Goal: Task Accomplishment & Management: Manage account settings

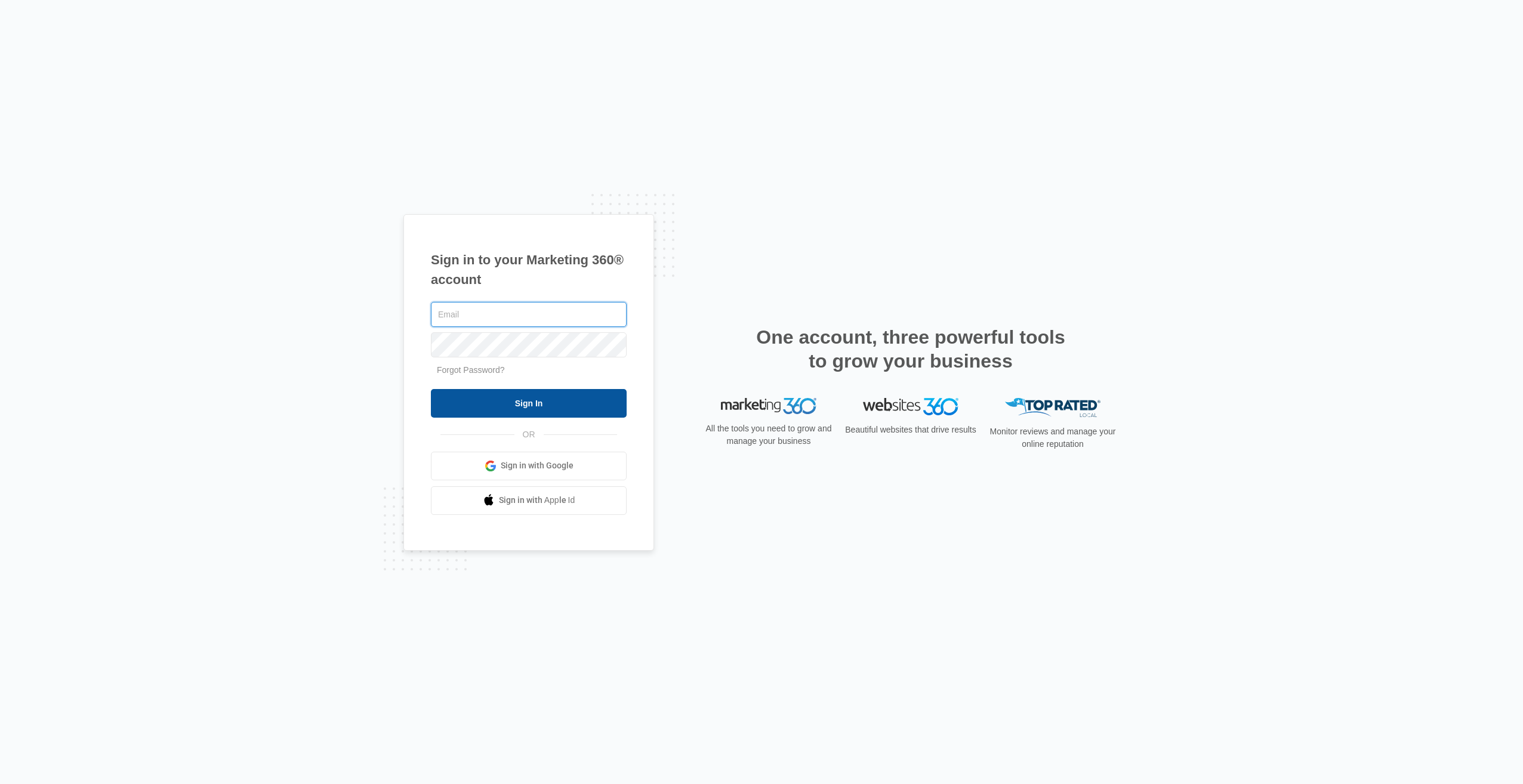
type input "[PERSON_NAME][EMAIL_ADDRESS][DOMAIN_NAME]"
click at [530, 405] on input "Sign In" at bounding box center [528, 403] width 196 height 29
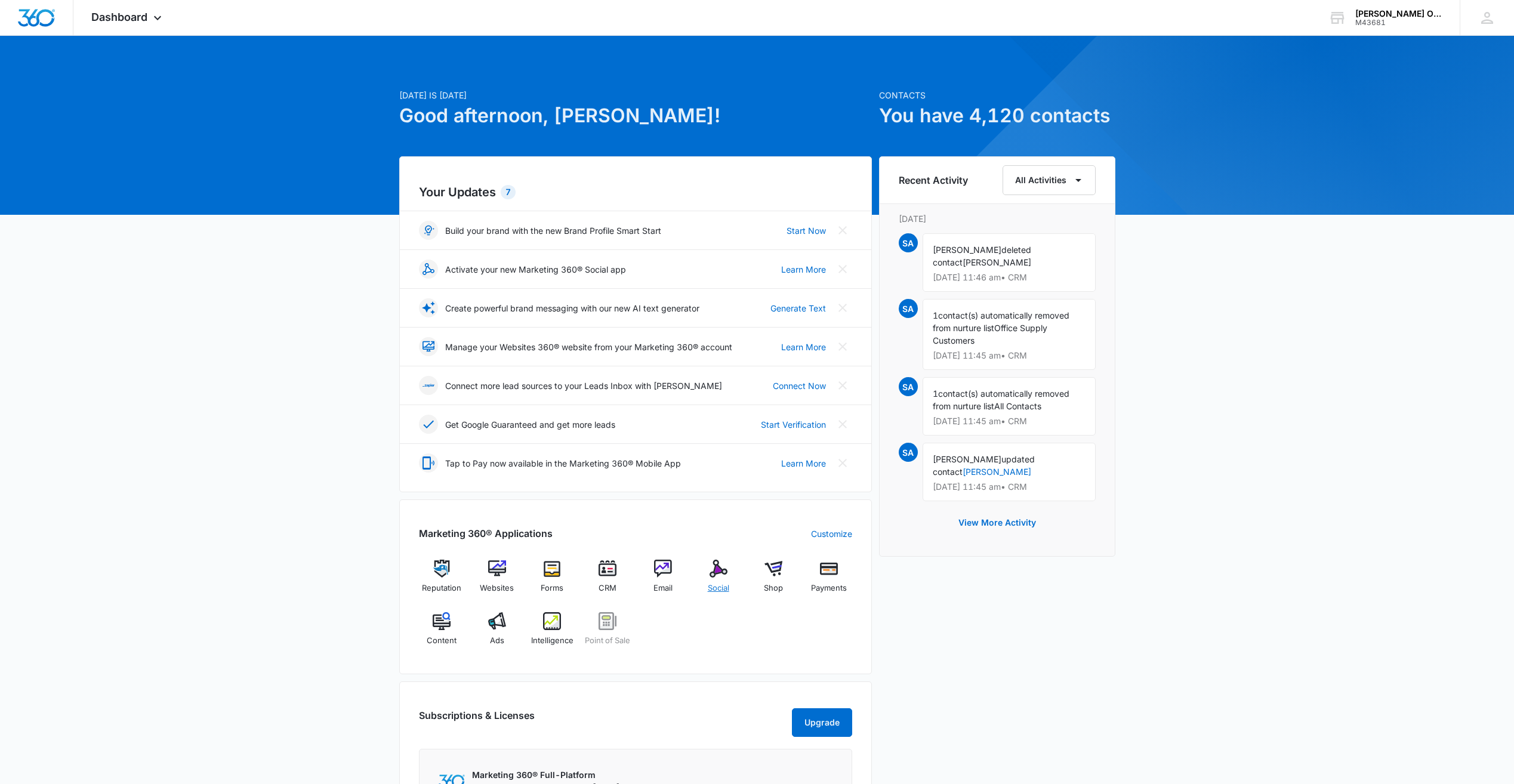
click at [714, 575] on img at bounding box center [718, 568] width 18 height 18
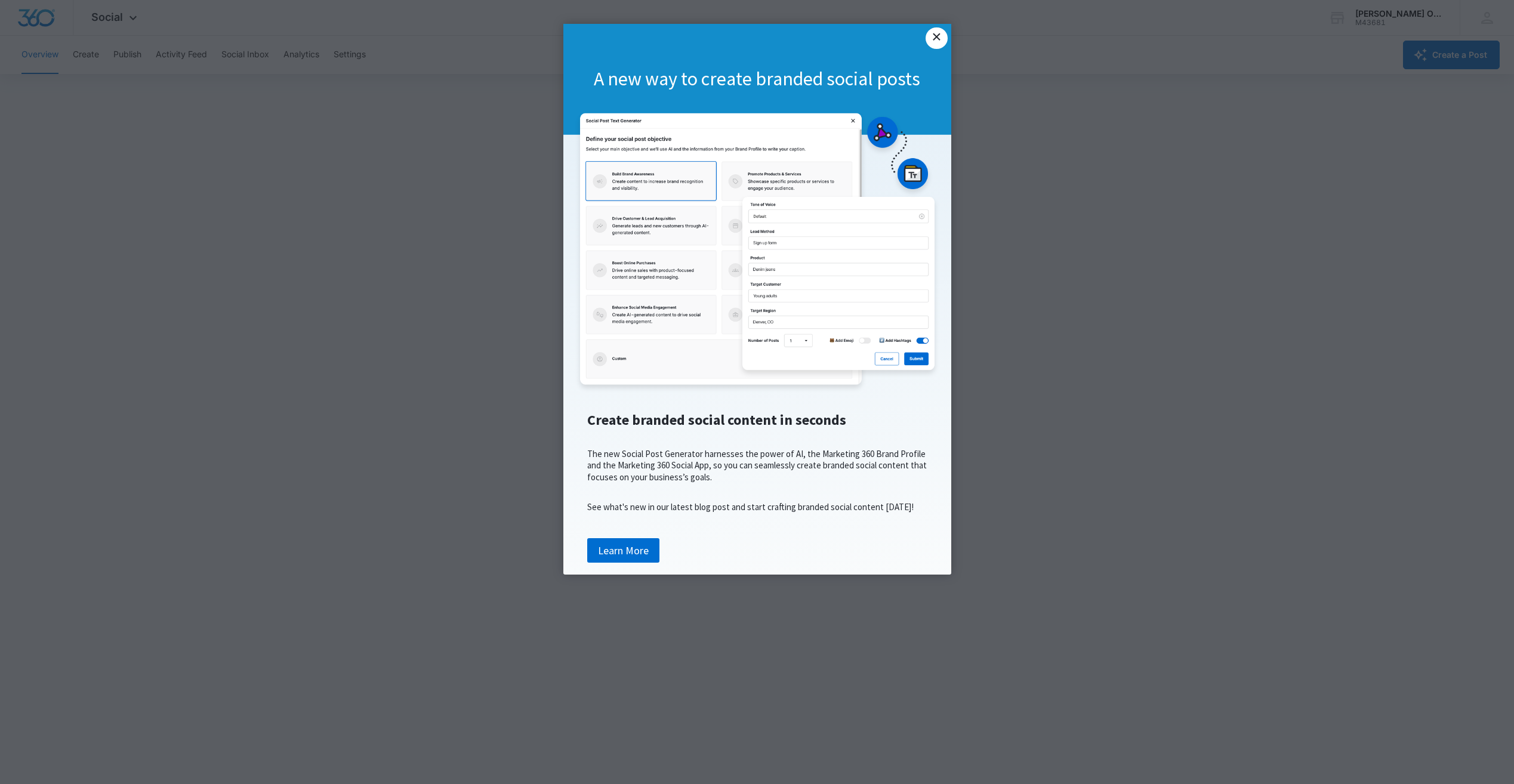
click at [939, 36] on link "×" at bounding box center [936, 38] width 22 height 22
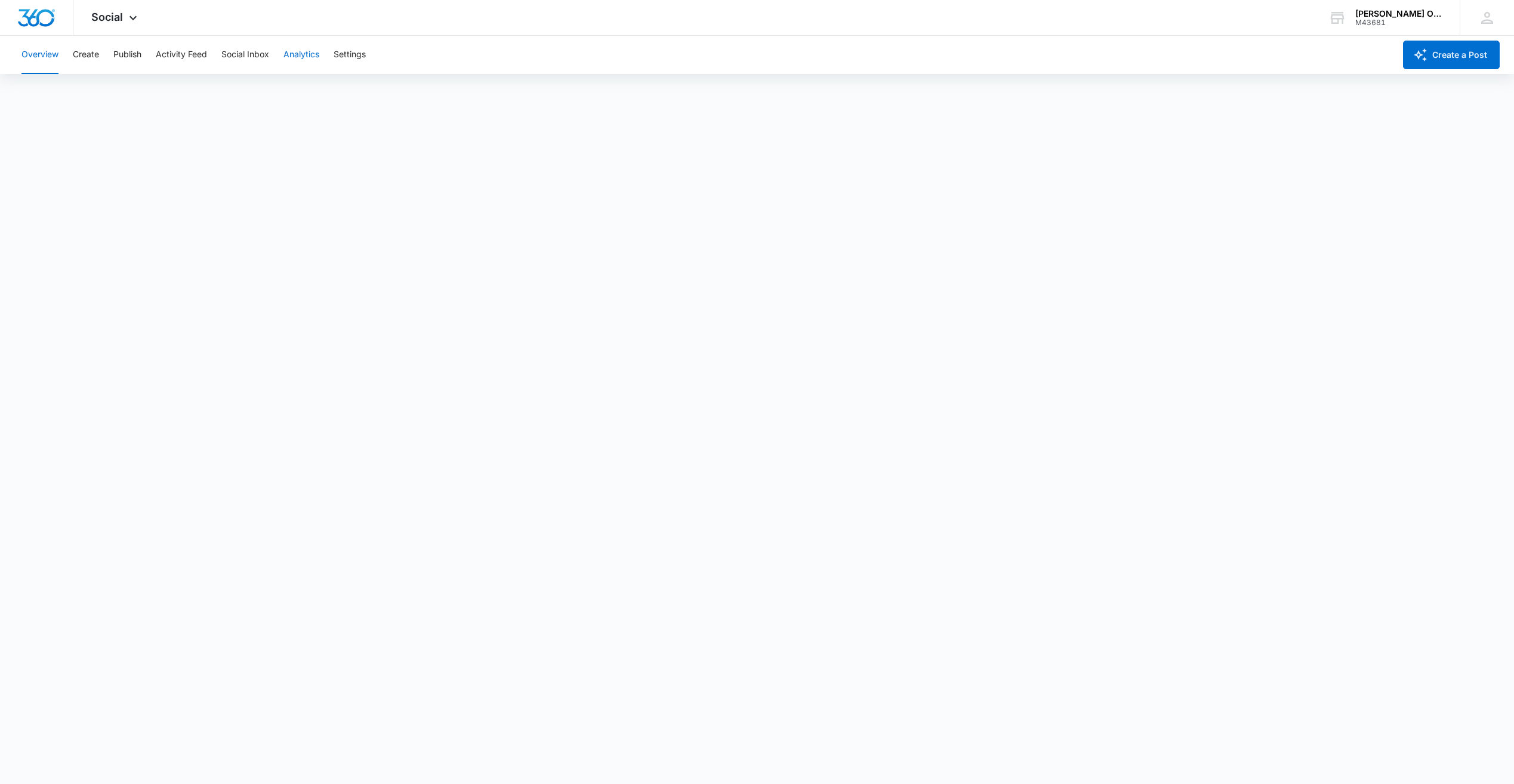
click at [299, 53] on button "Analytics" at bounding box center [301, 54] width 36 height 38
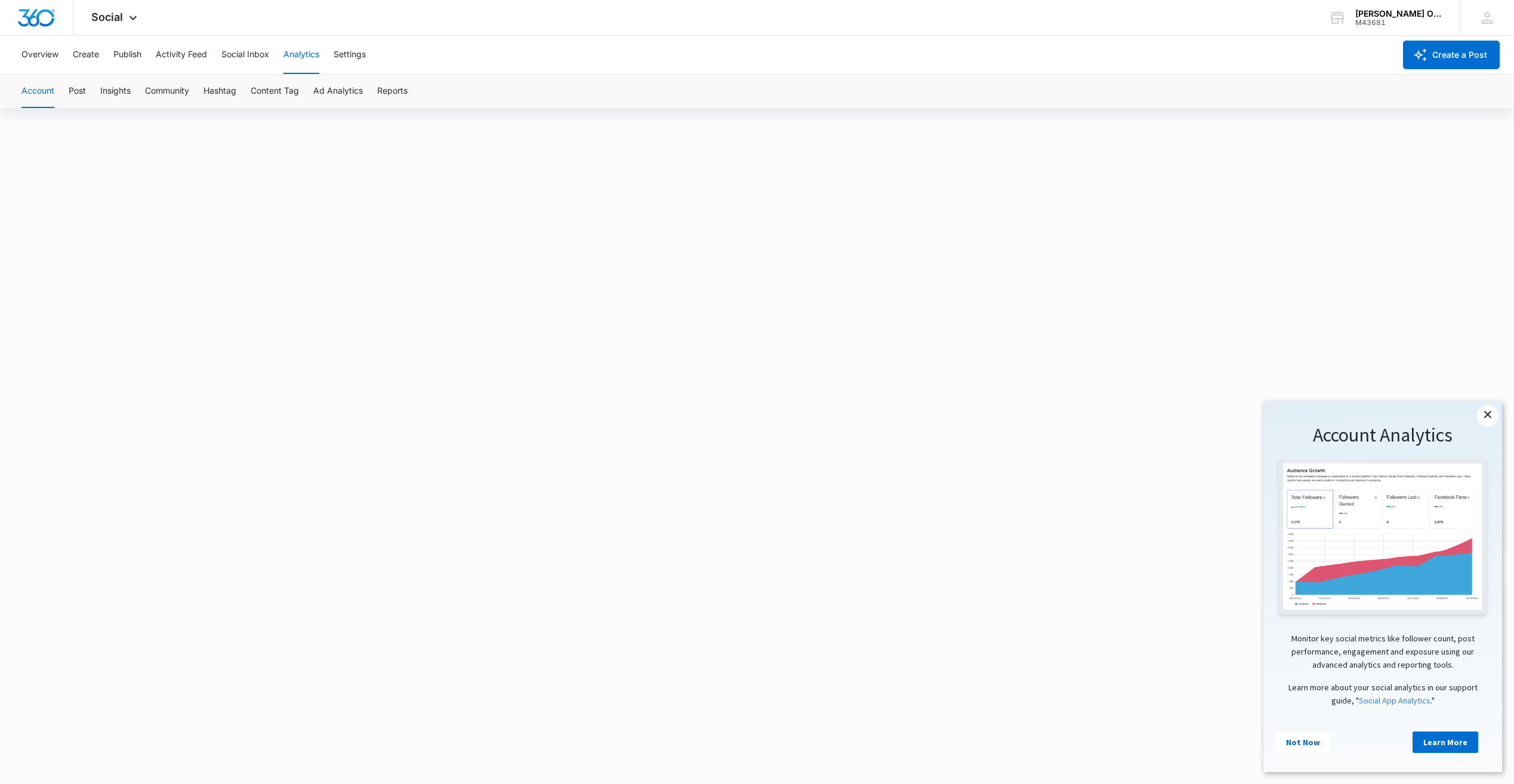
click at [1486, 414] on link "×" at bounding box center [1488, 416] width 22 height 22
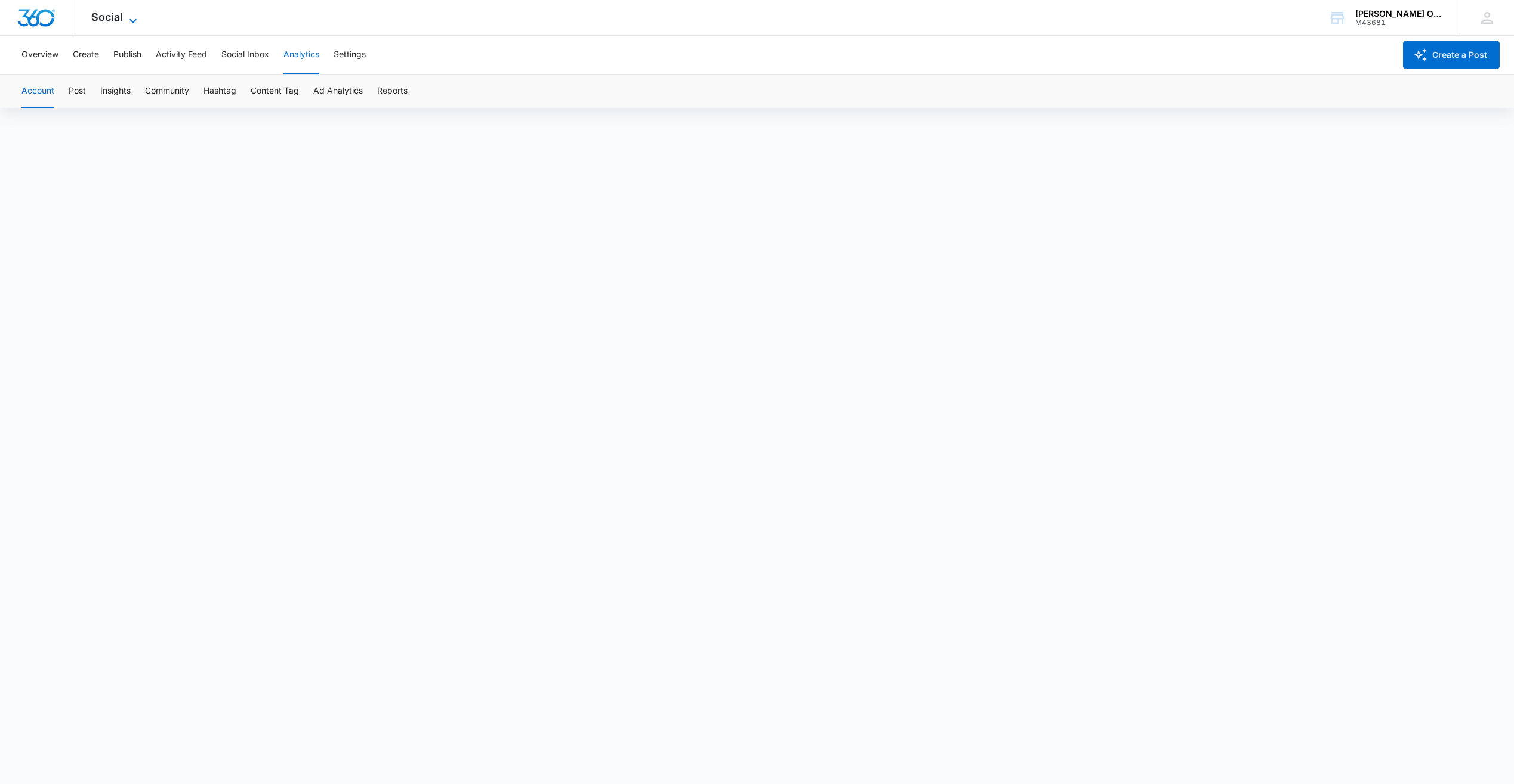
click at [126, 21] on icon at bounding box center [133, 21] width 15 height 15
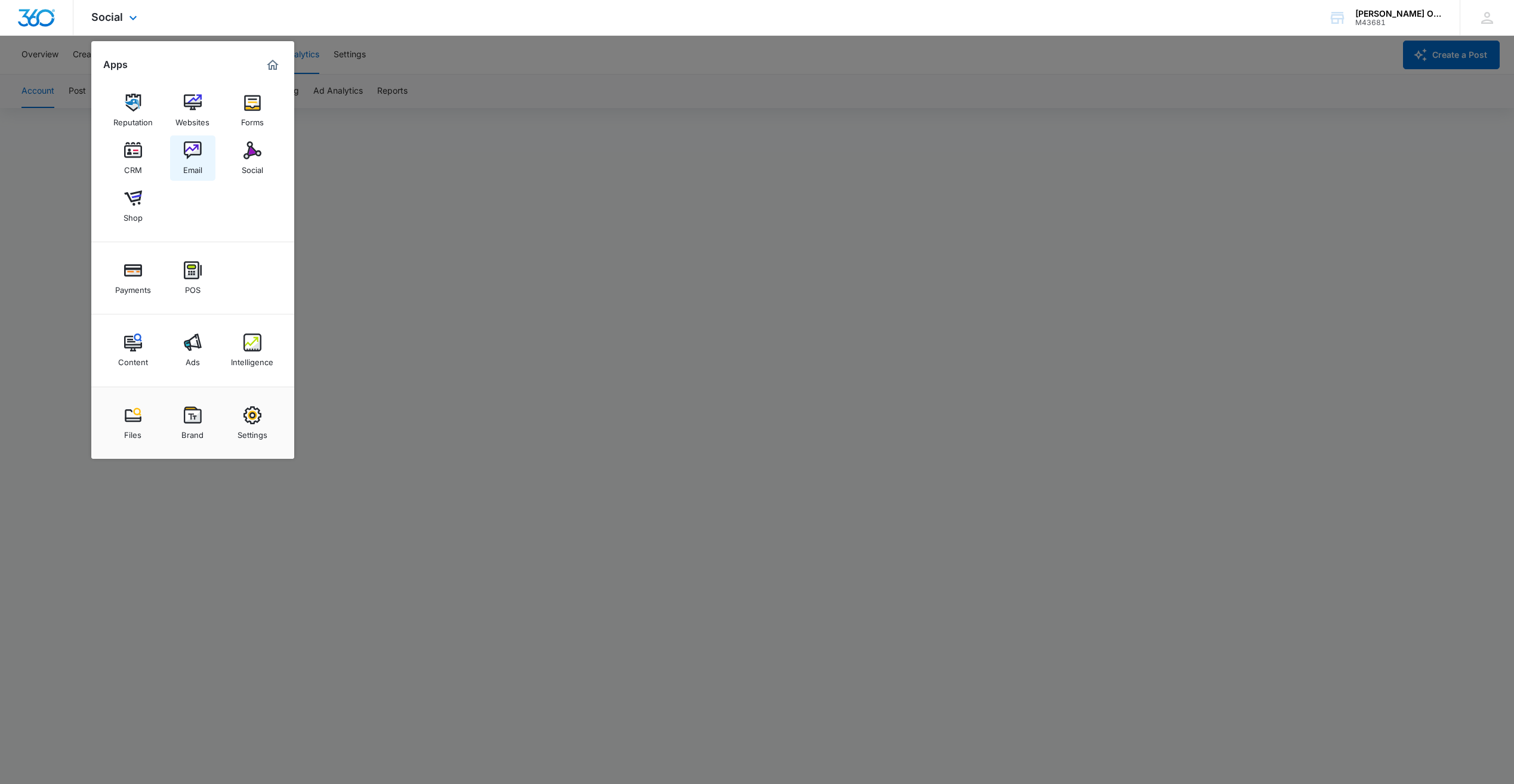
click at [192, 155] on img at bounding box center [193, 150] width 18 height 18
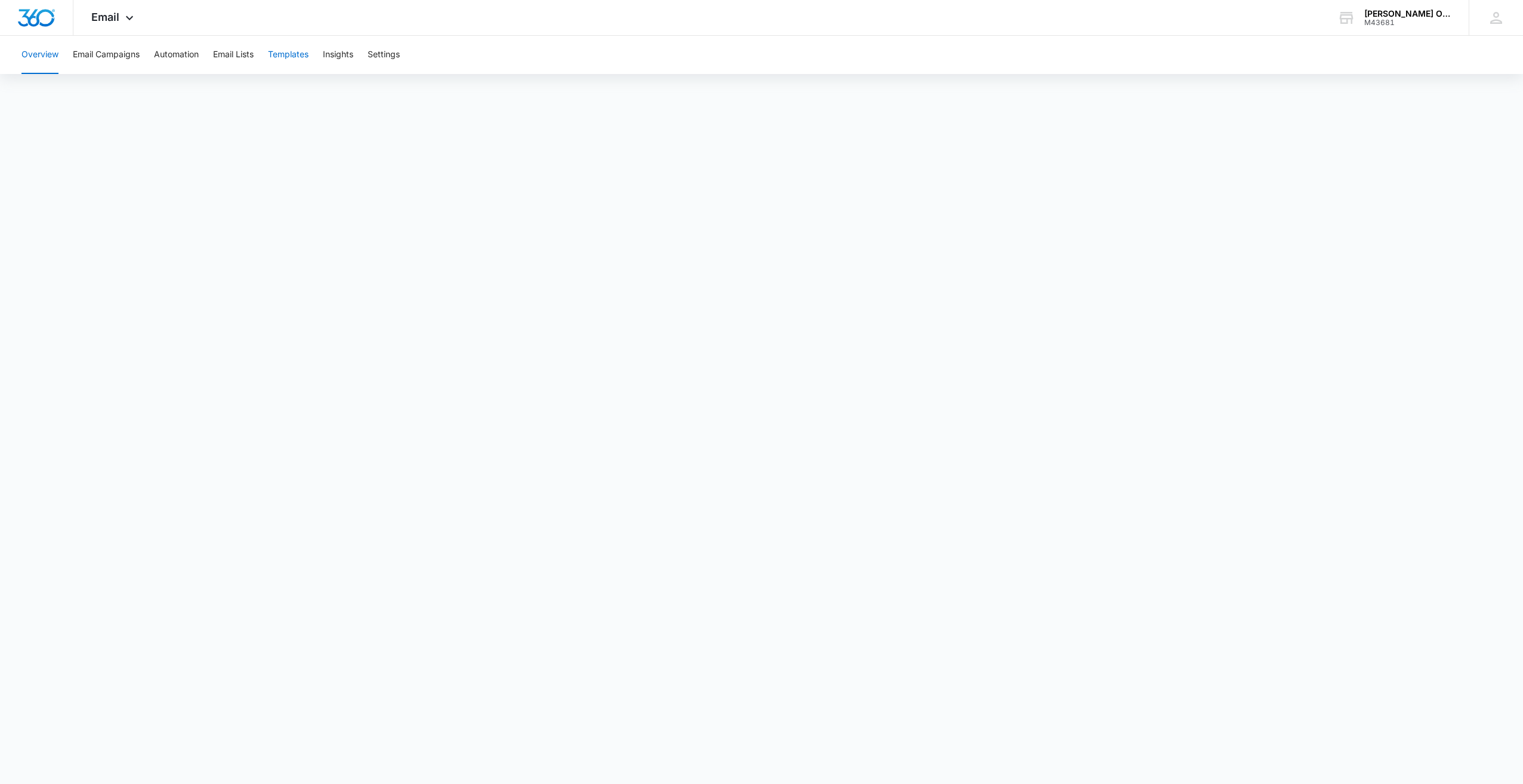
click at [282, 54] on button "Templates" at bounding box center [288, 54] width 40 height 38
click at [285, 53] on button "Templates" at bounding box center [288, 54] width 40 height 38
click at [46, 56] on button "Overview" at bounding box center [40, 54] width 37 height 38
click at [131, 19] on icon at bounding box center [129, 21] width 15 height 15
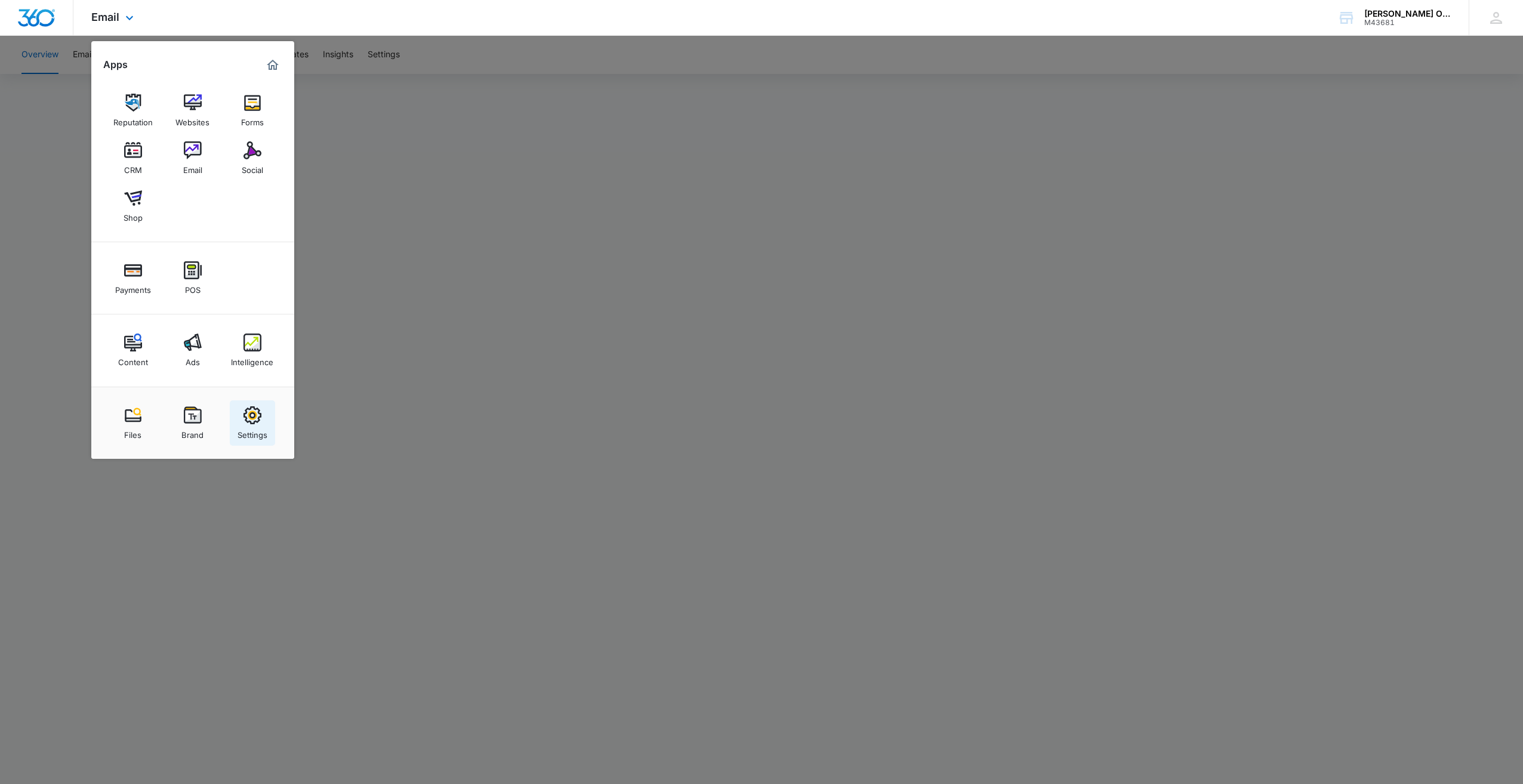
click at [254, 419] on img at bounding box center [252, 414] width 18 height 18
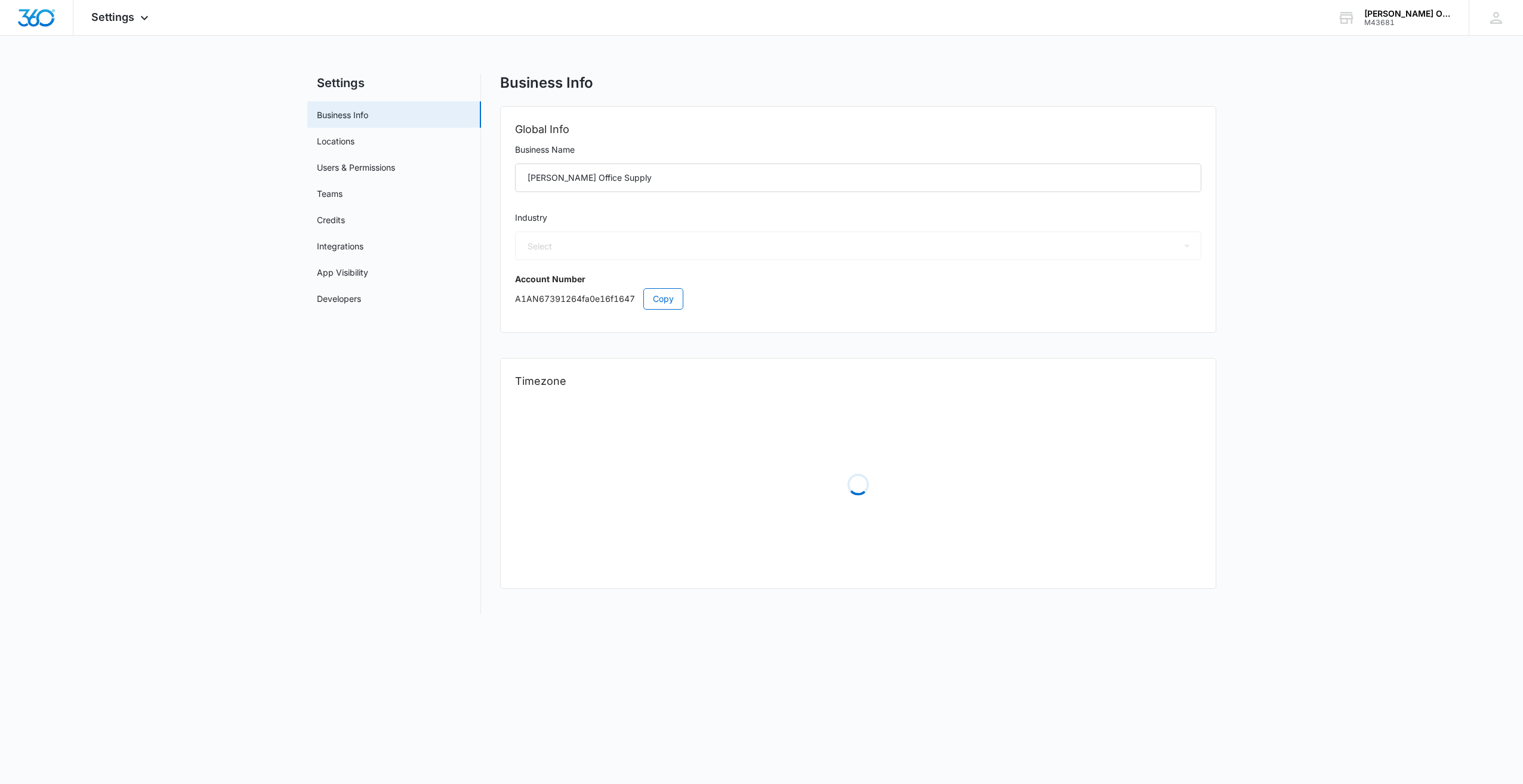
select select "12"
select select "US"
select select "America/Detroit"
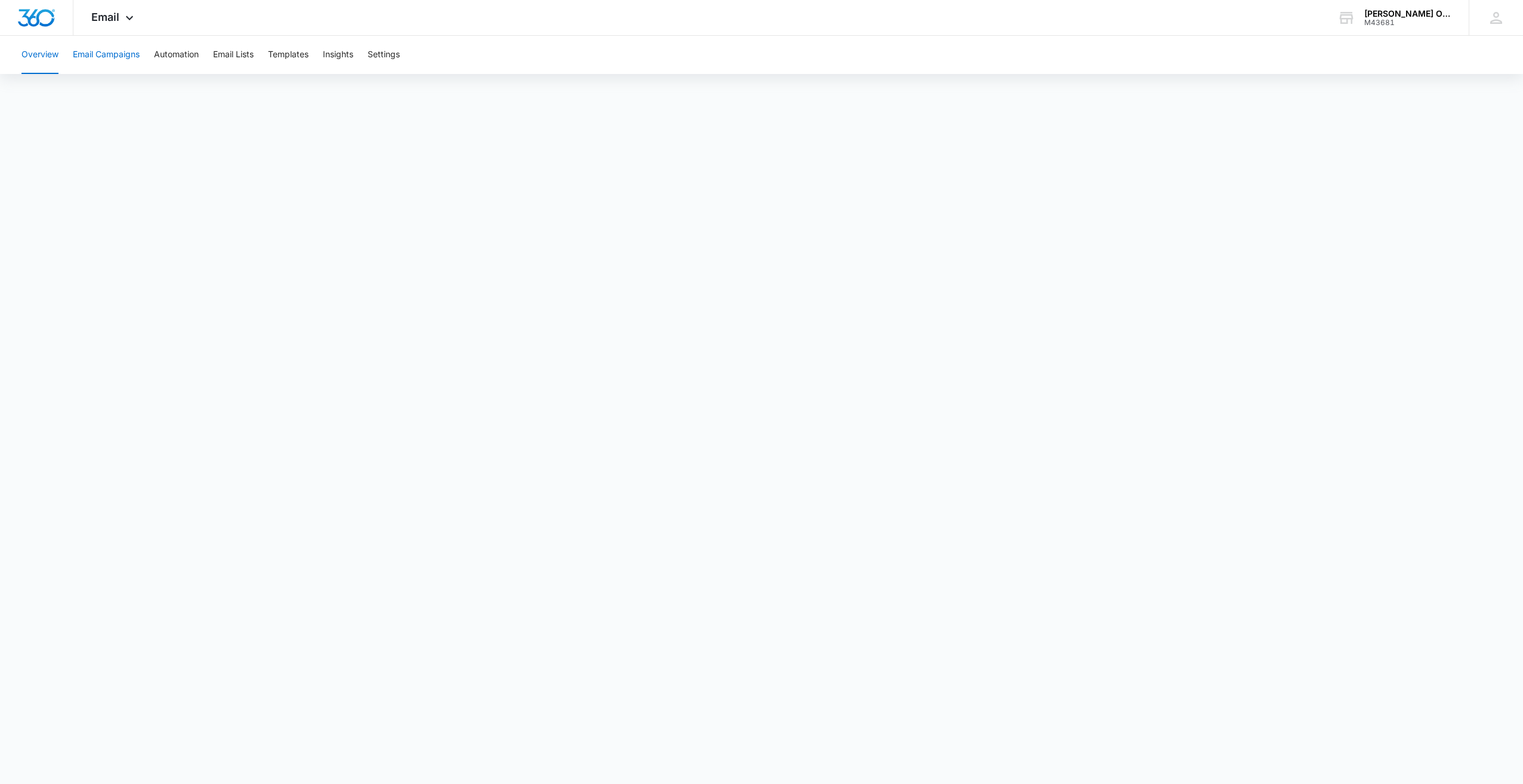
click at [118, 57] on button "Email Campaigns" at bounding box center [106, 54] width 67 height 38
click at [348, 54] on button "Insights" at bounding box center [337, 54] width 30 height 38
click at [295, 54] on button "Templates" at bounding box center [288, 54] width 40 height 38
click at [343, 56] on button "Insights" at bounding box center [337, 54] width 30 height 38
click at [347, 53] on button "Insights" at bounding box center [337, 54] width 30 height 38
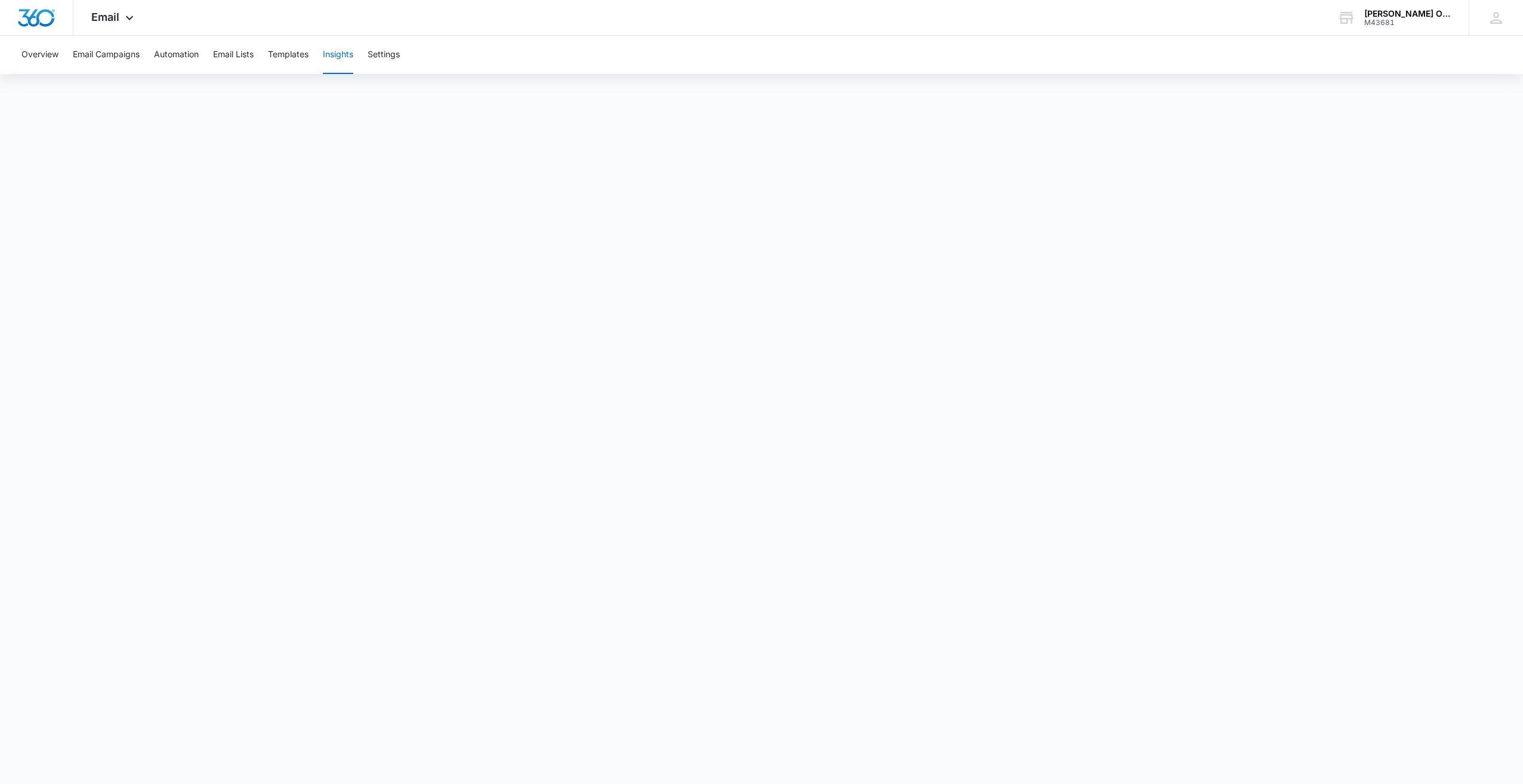
click at [338, 53] on button "Insights" at bounding box center [337, 54] width 30 height 38
click at [296, 56] on button "Templates" at bounding box center [288, 54] width 40 height 38
click at [108, 56] on button "Email Campaigns" at bounding box center [106, 54] width 67 height 38
click at [128, 19] on icon at bounding box center [129, 21] width 15 height 15
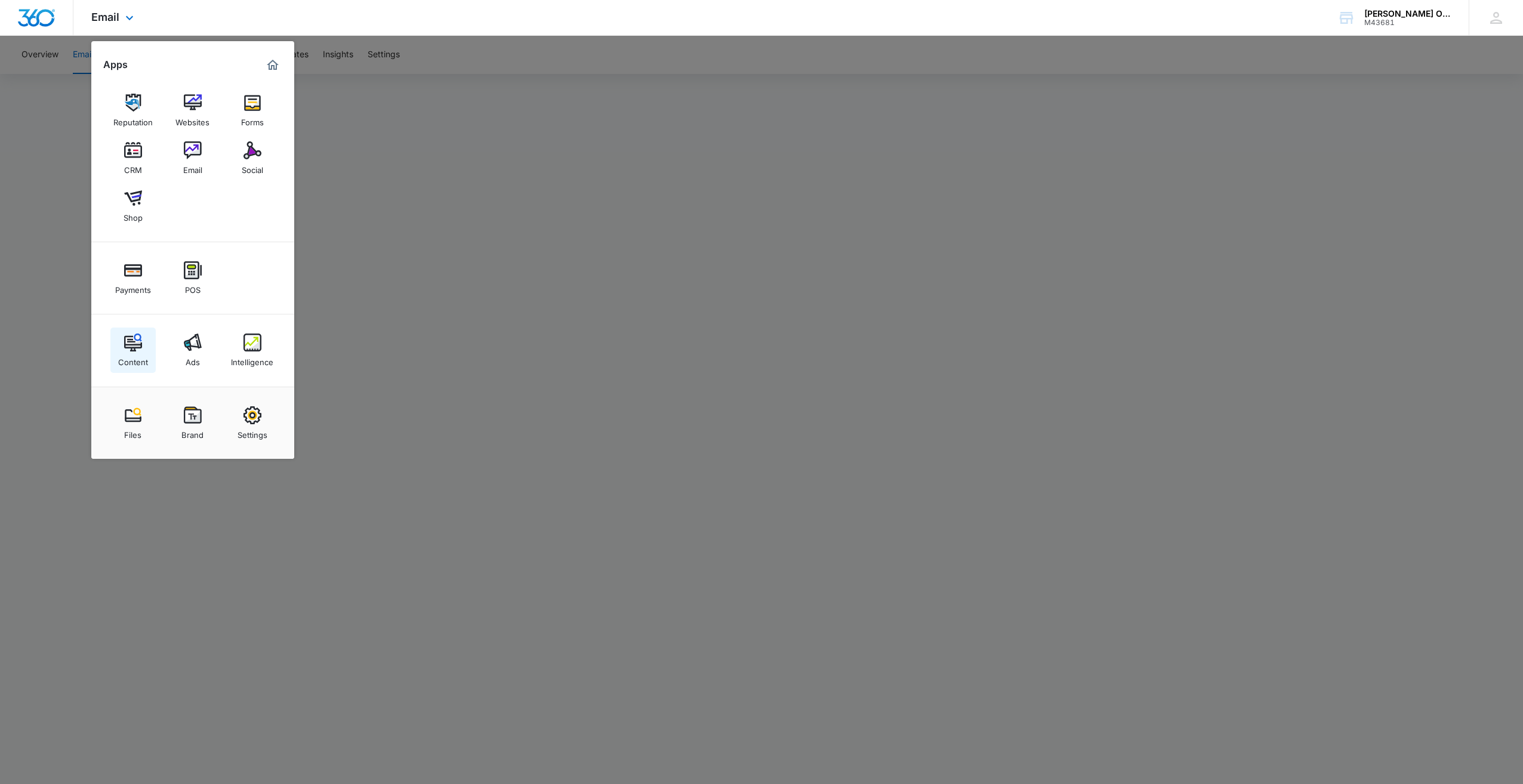
click at [136, 348] on img at bounding box center [132, 342] width 18 height 18
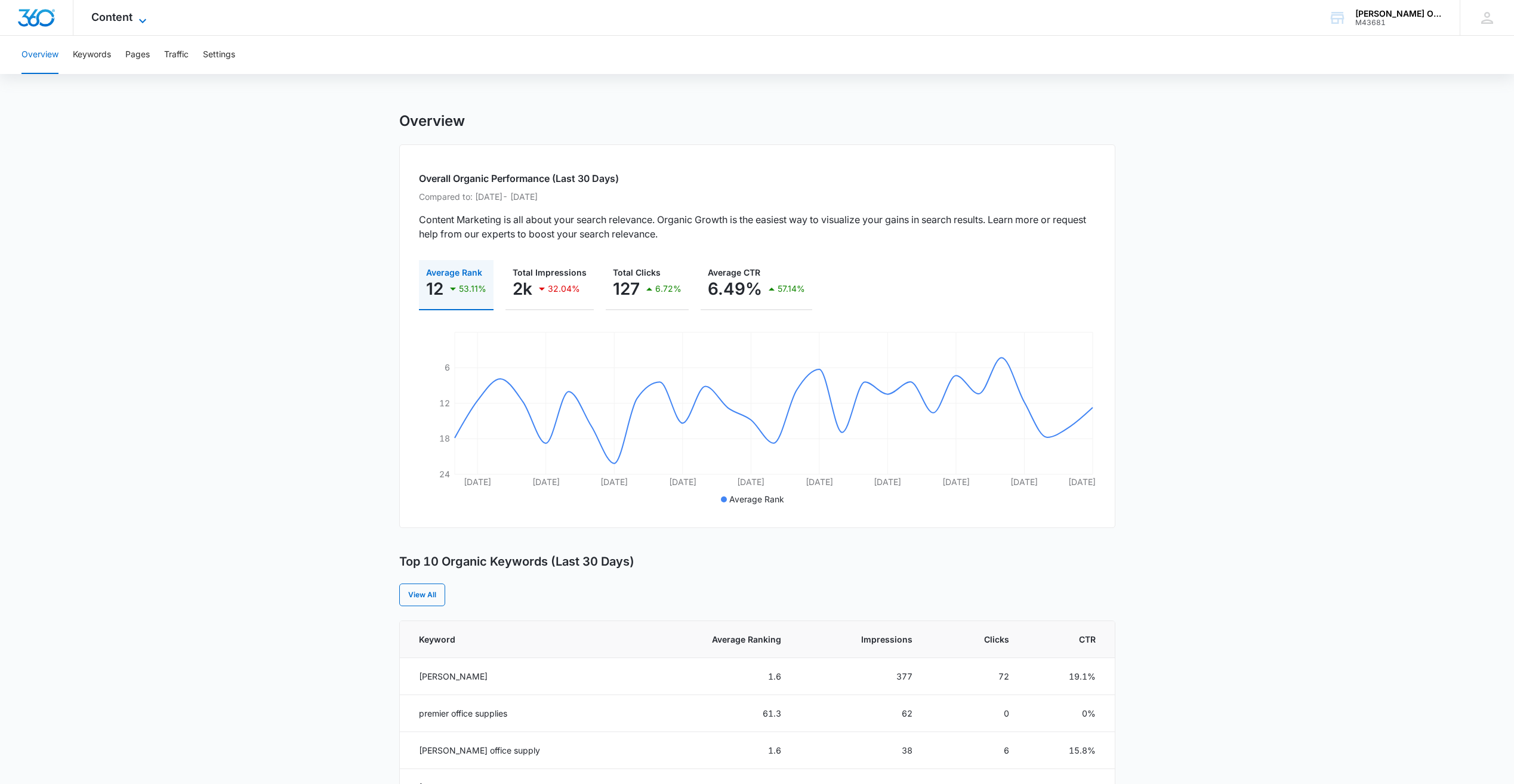
click at [137, 16] on icon at bounding box center [142, 21] width 15 height 15
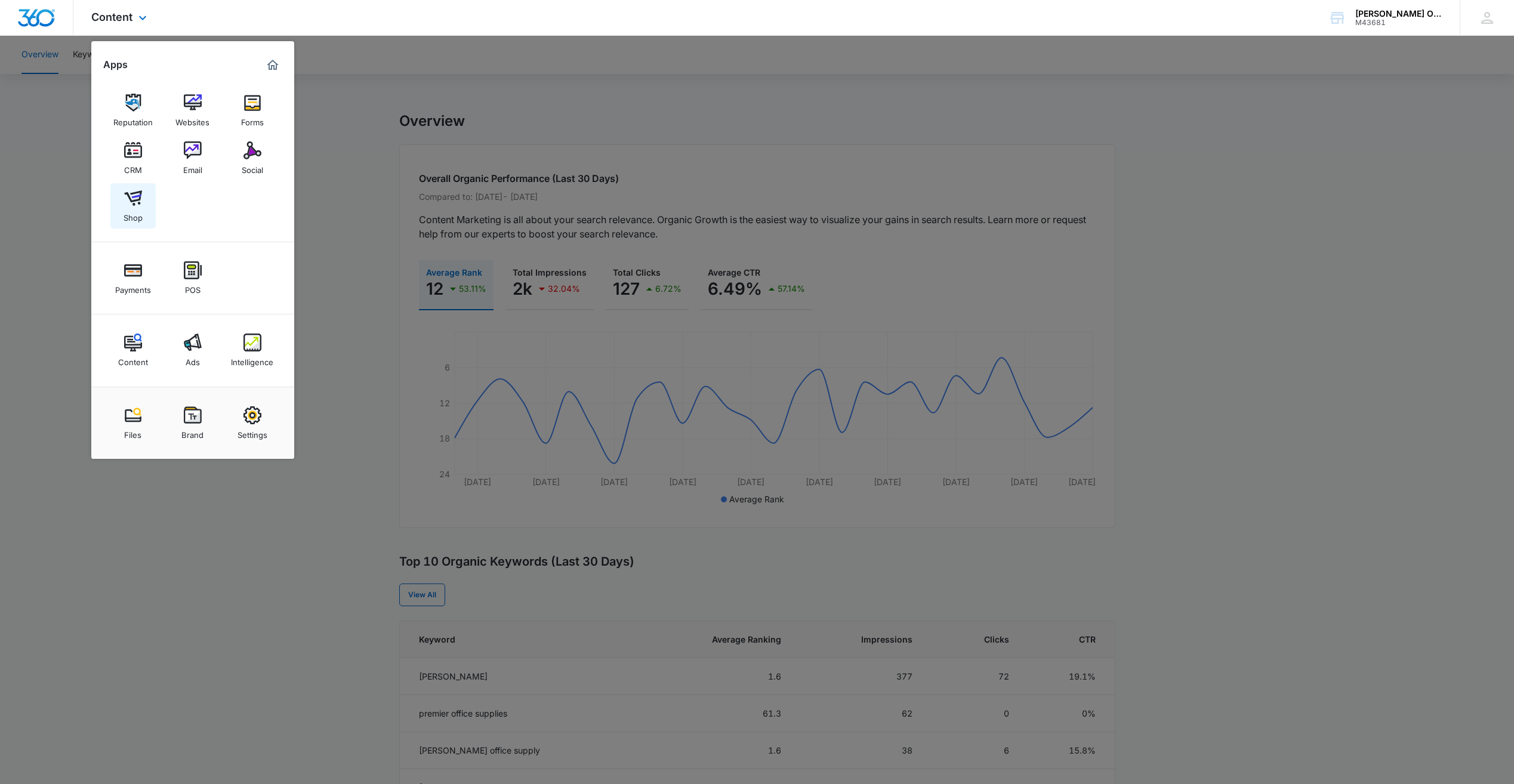
click at [130, 202] on img at bounding box center [132, 198] width 18 height 18
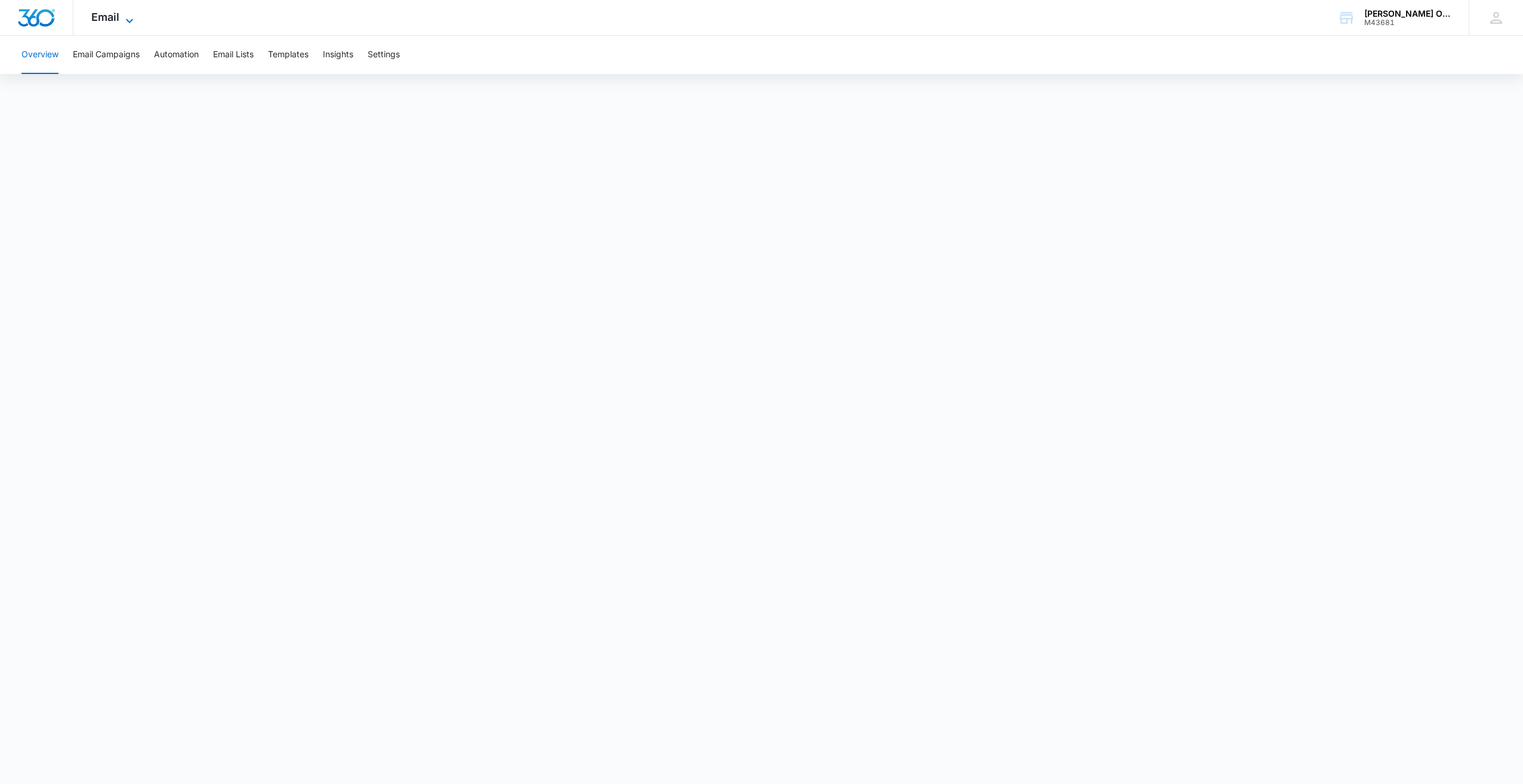
click at [130, 19] on icon at bounding box center [129, 21] width 15 height 15
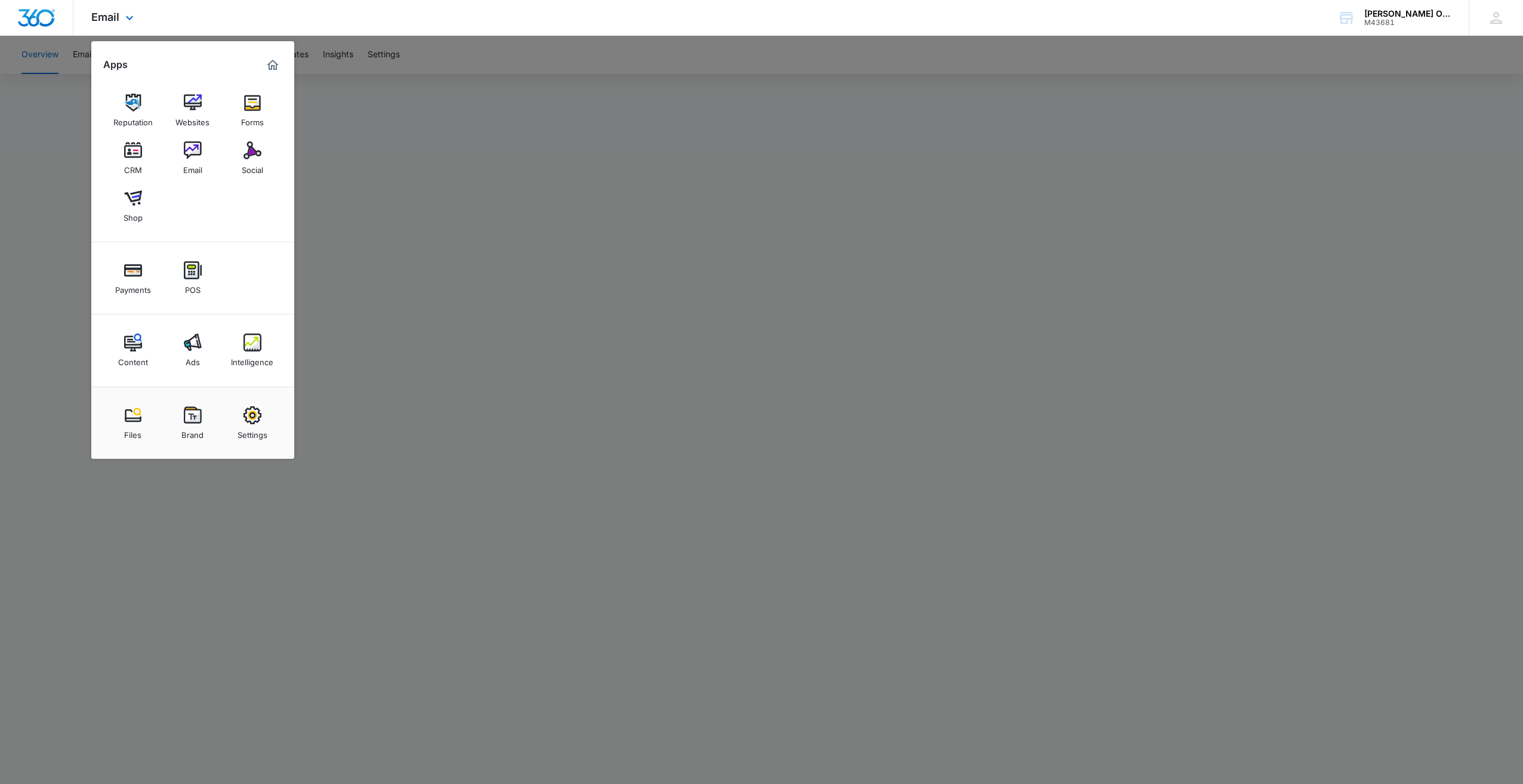
click at [230, 22] on div "Email Apps Reputation Websites Forms CRM Email Social Shop Payments POS Content…" at bounding box center [761, 18] width 1523 height 36
click at [412, 22] on div "Email Apps Reputation Websites Forms CRM Email Social Shop Payments POS Content…" at bounding box center [761, 18] width 1523 height 36
